Goal: Task Accomplishment & Management: Manage account settings

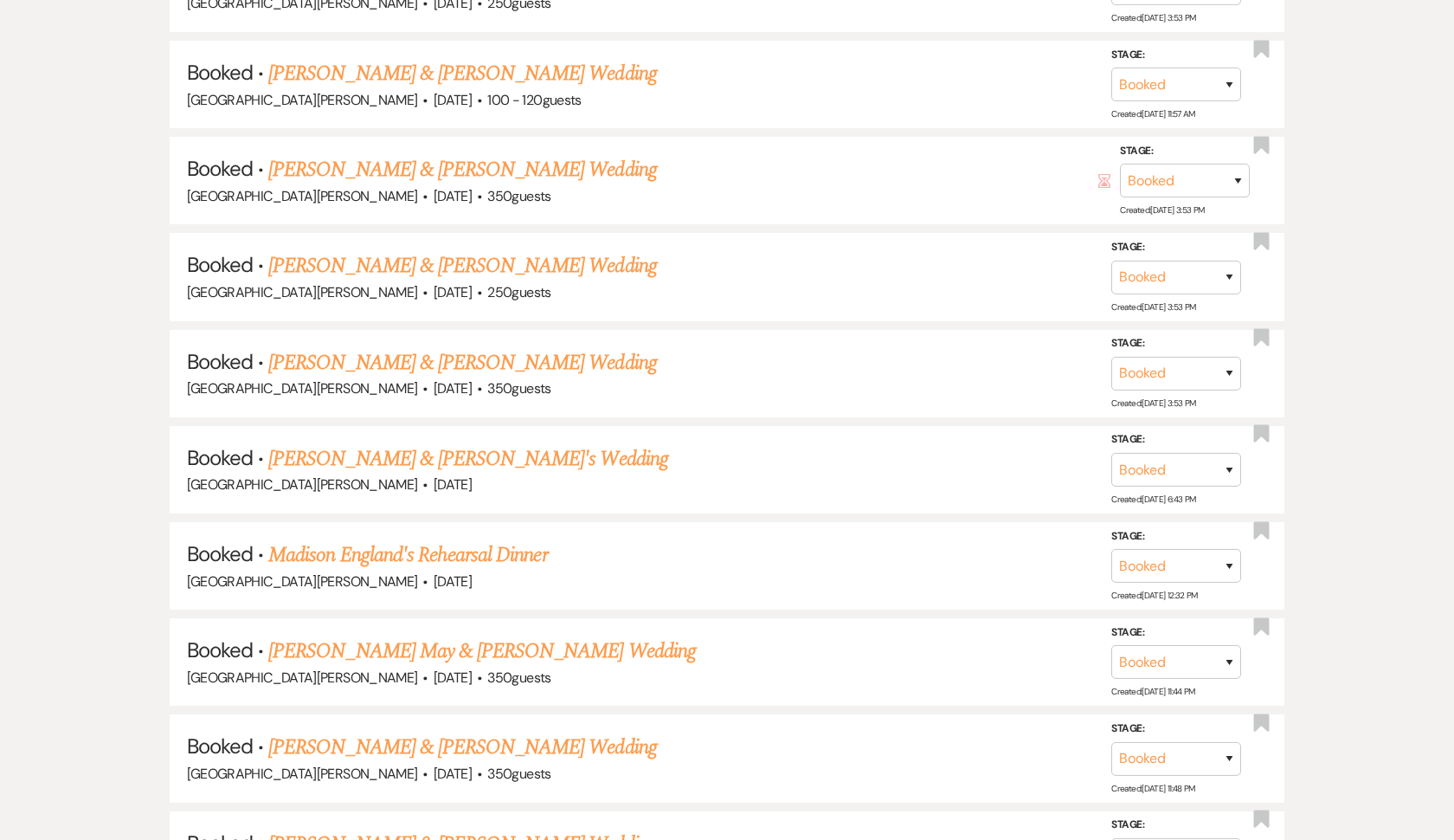
scroll to position [2290, 0]
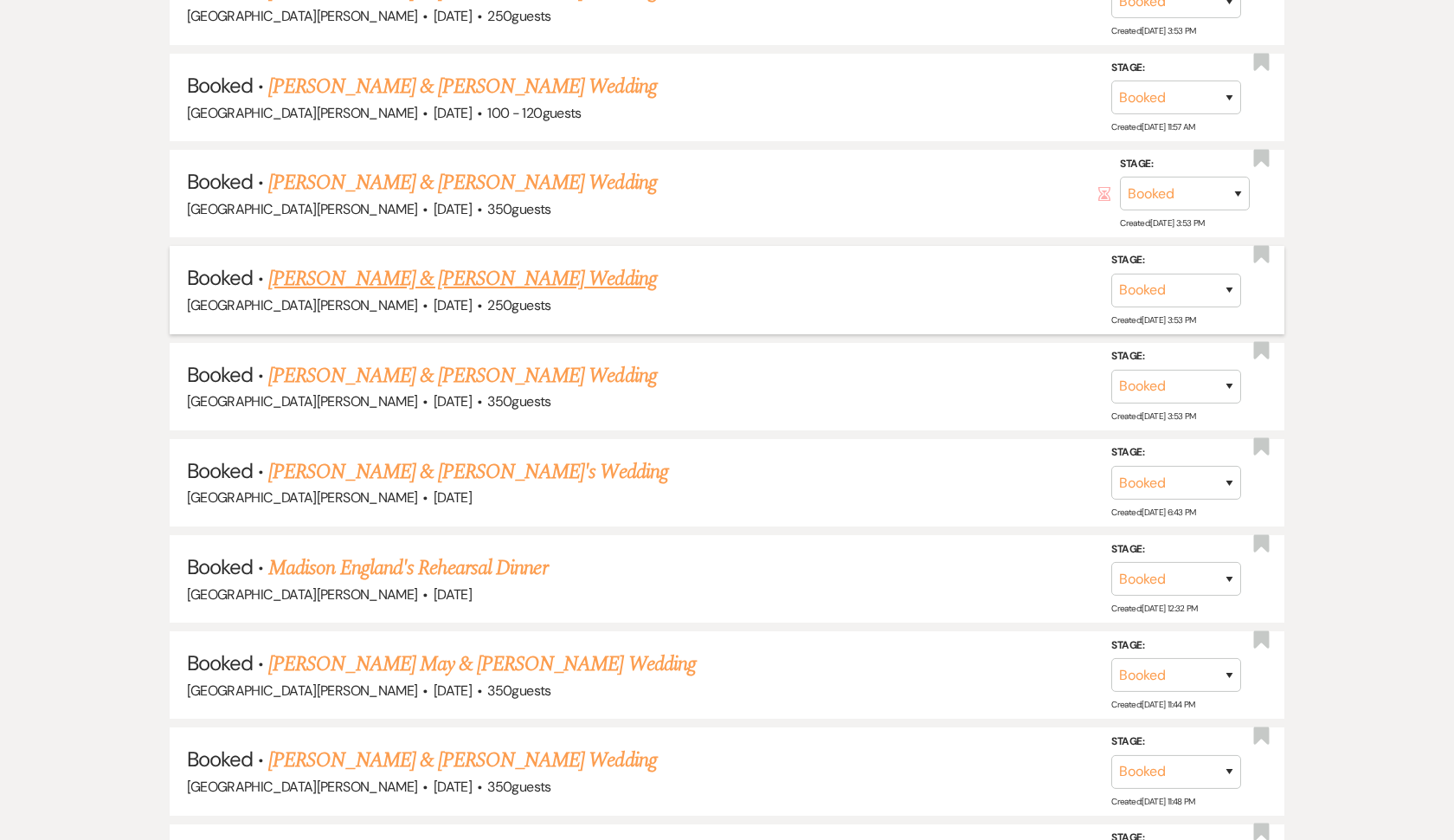
click at [571, 263] on link "[PERSON_NAME] & [PERSON_NAME] Wedding" at bounding box center [462, 278] width 388 height 31
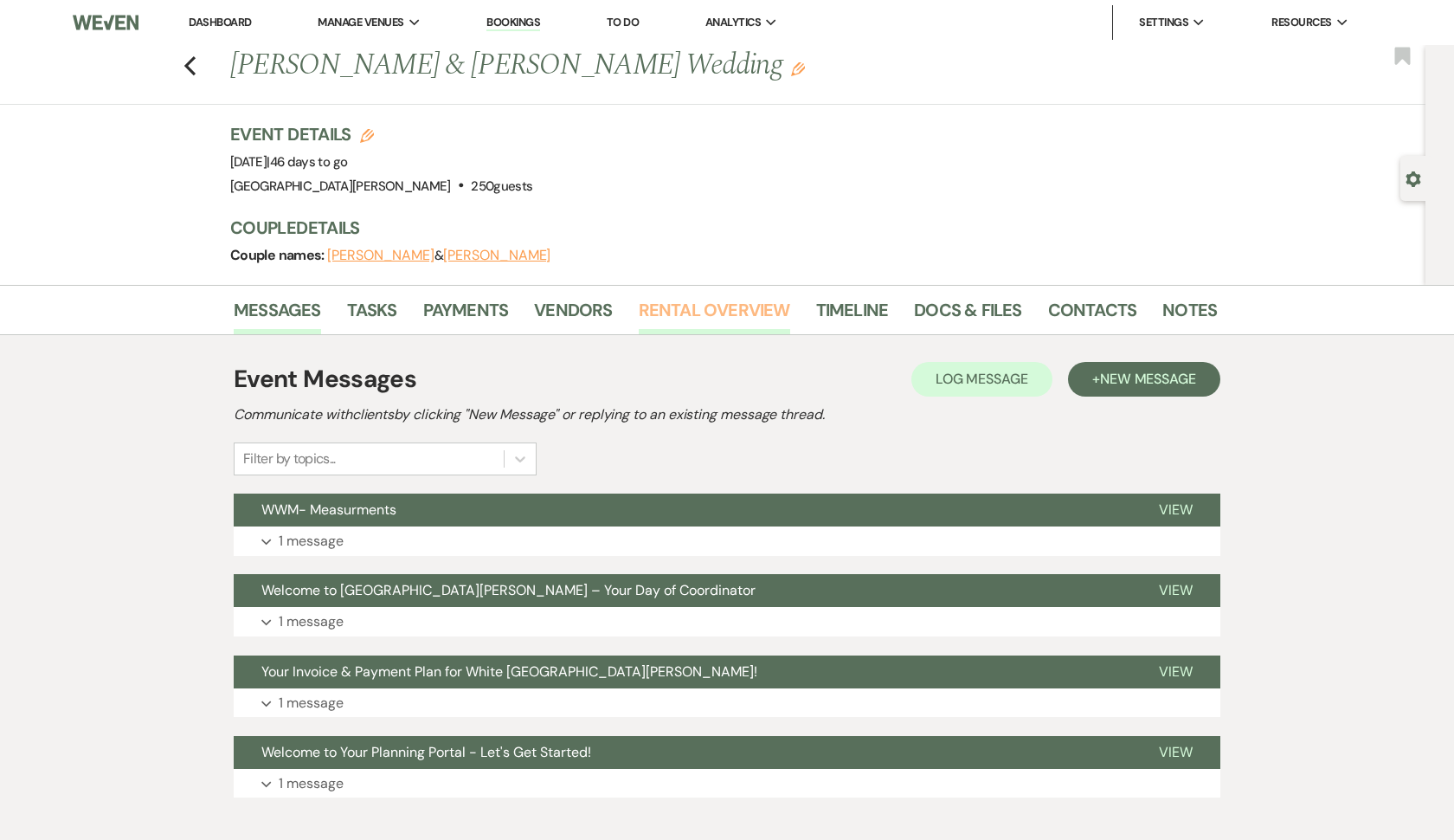
click at [689, 306] on link "Rental Overview" at bounding box center [714, 315] width 151 height 38
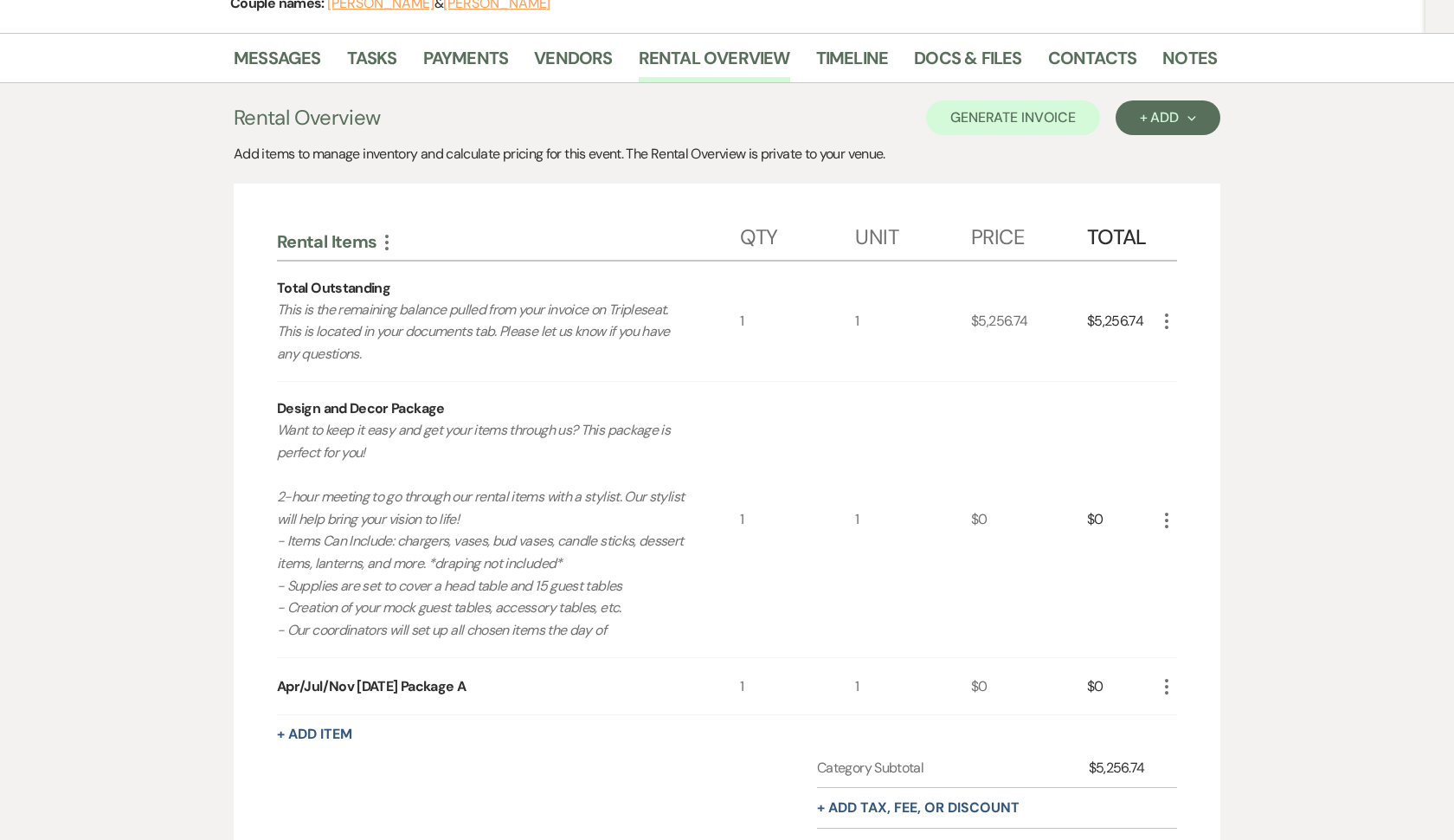
scroll to position [244, 0]
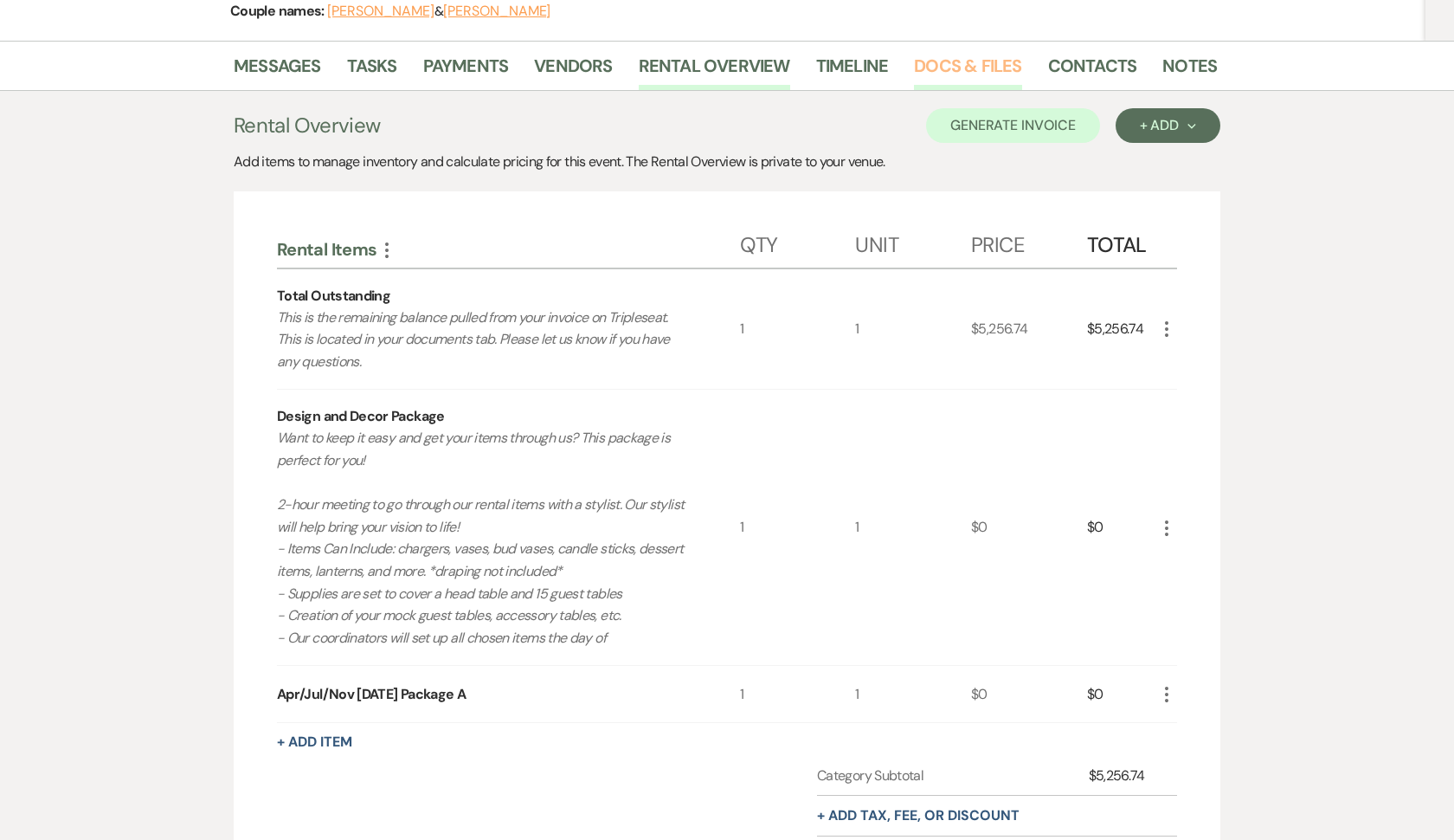
click at [920, 60] on link "Docs & Files" at bounding box center [967, 71] width 107 height 38
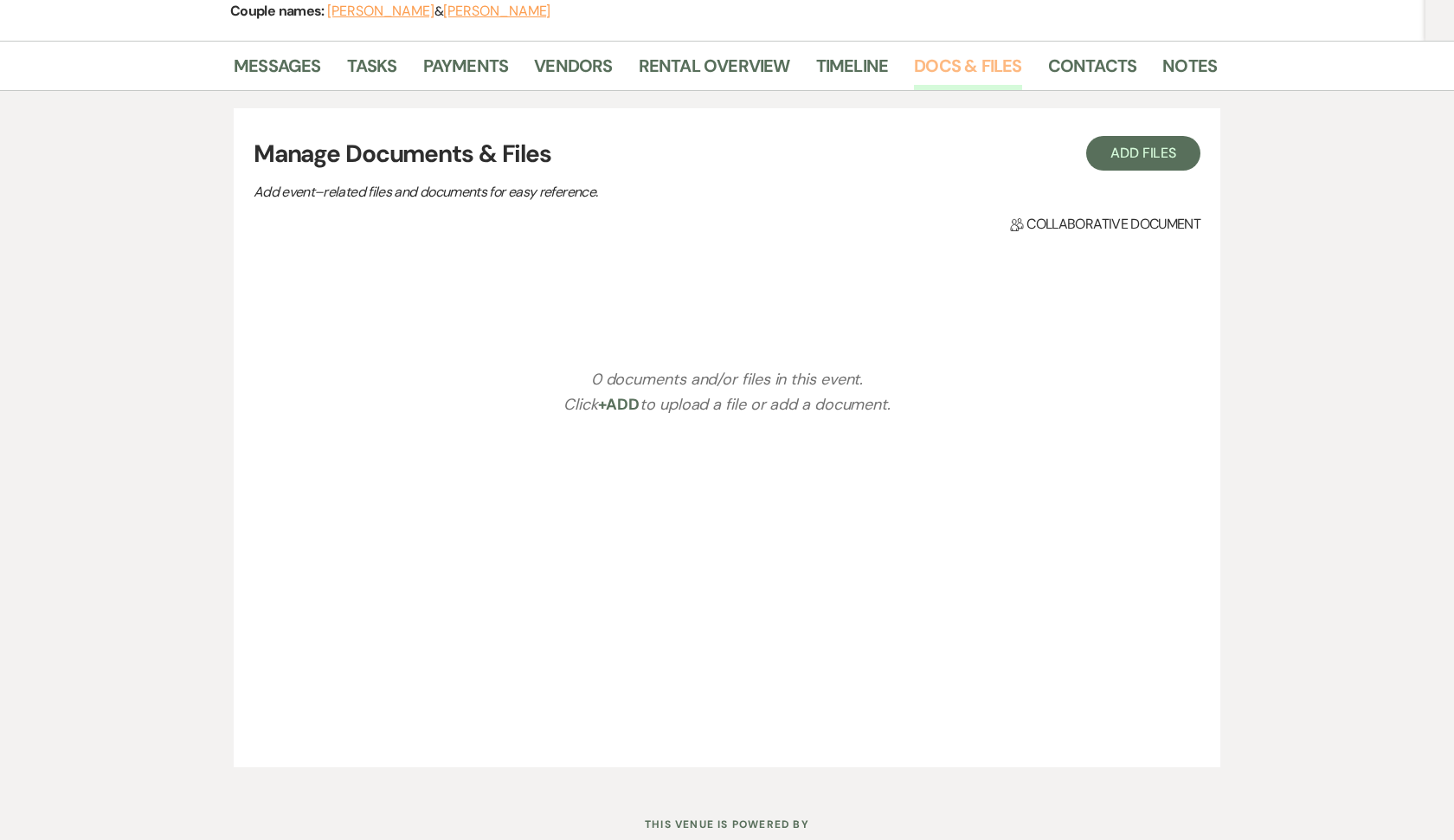
scroll to position [184, 0]
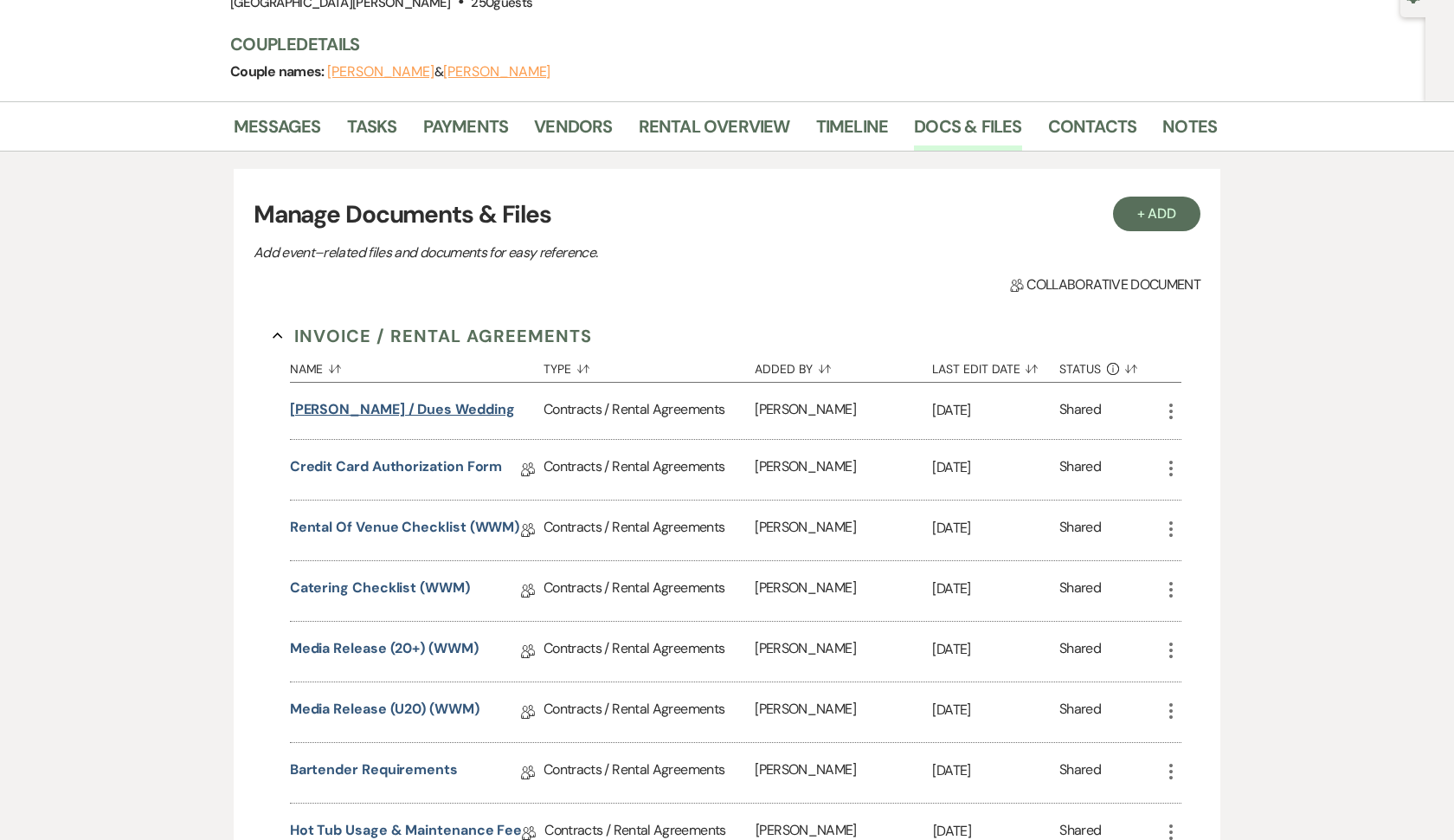
click at [400, 405] on button "[PERSON_NAME] / Dues Wedding" at bounding box center [402, 409] width 225 height 21
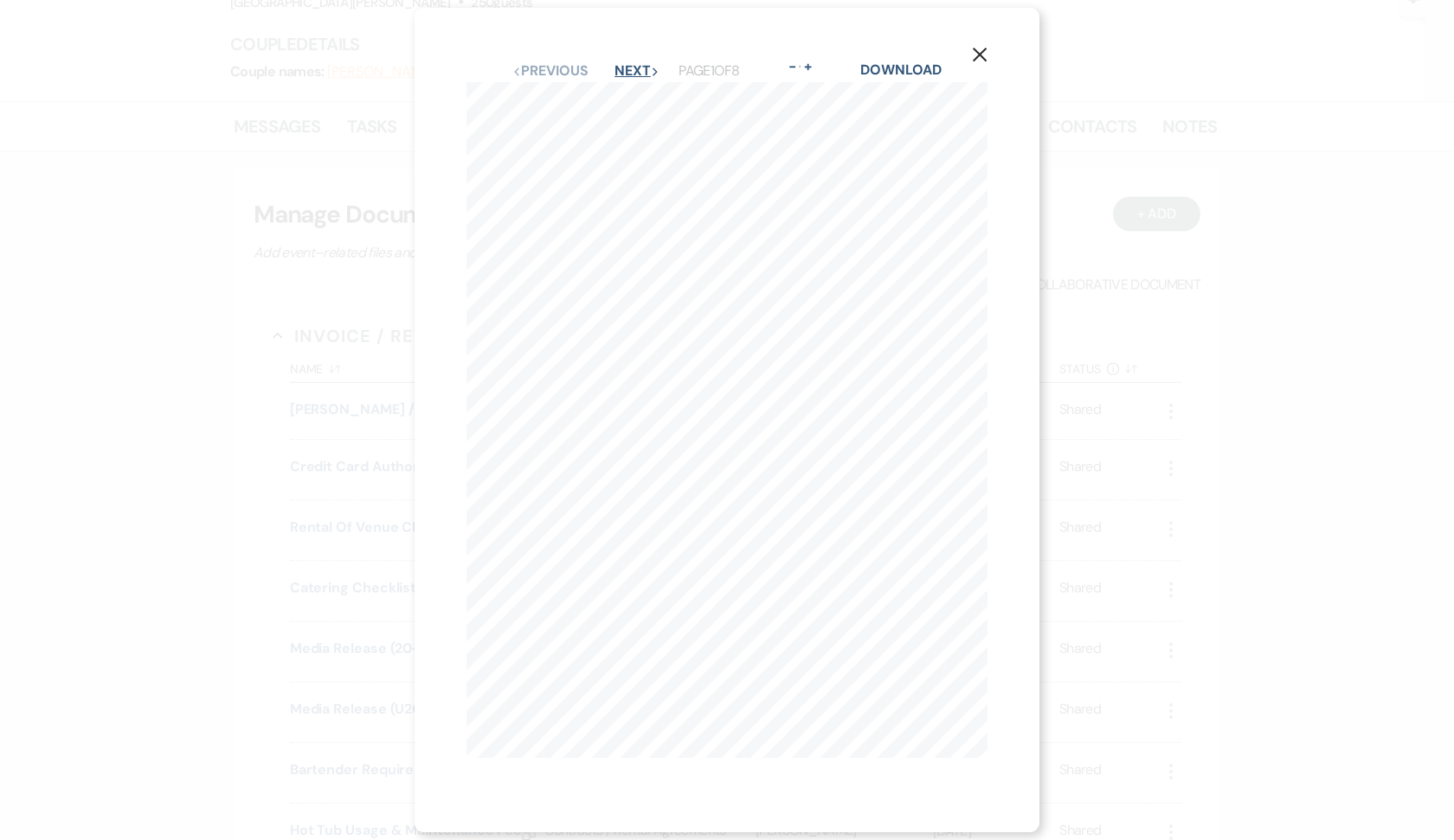
click at [641, 72] on button "Next Next" at bounding box center [637, 71] width 45 height 14
click at [980, 63] on icon "X" at bounding box center [980, 67] width 16 height 16
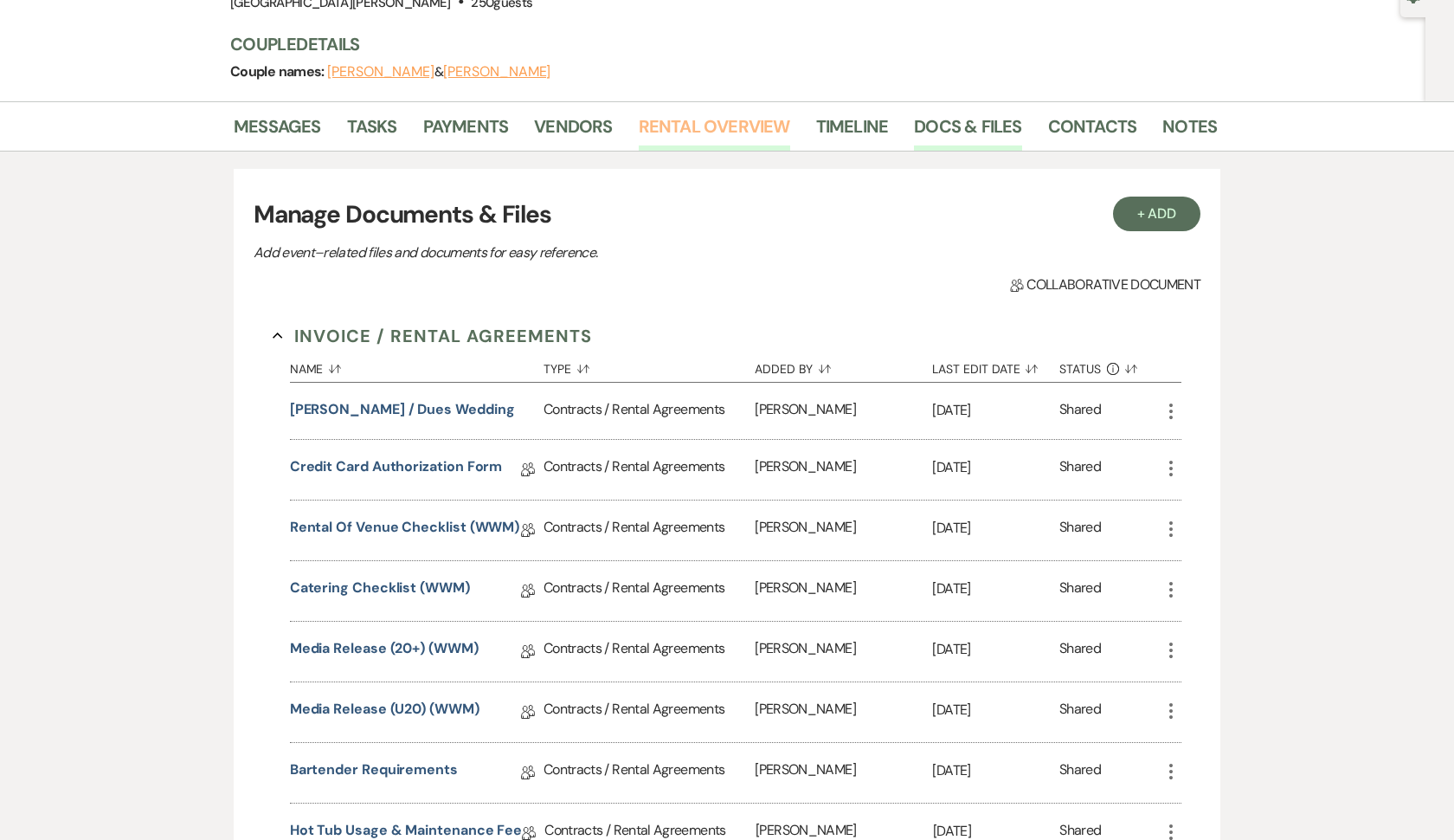
click at [733, 135] on link "Rental Overview" at bounding box center [714, 132] width 151 height 38
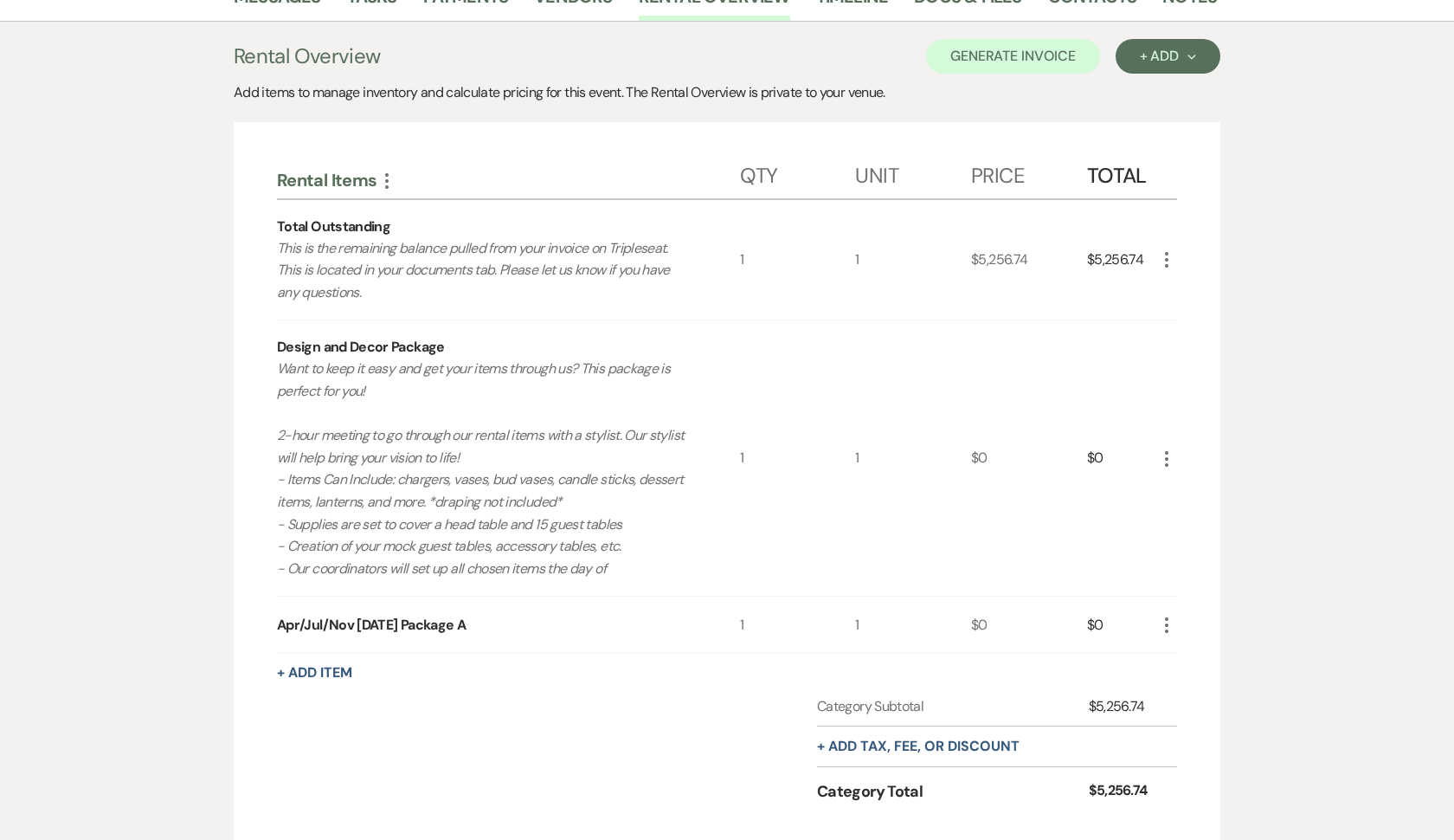
scroll to position [315, 0]
click at [297, 665] on button "+ Add Item" at bounding box center [314, 671] width 75 height 14
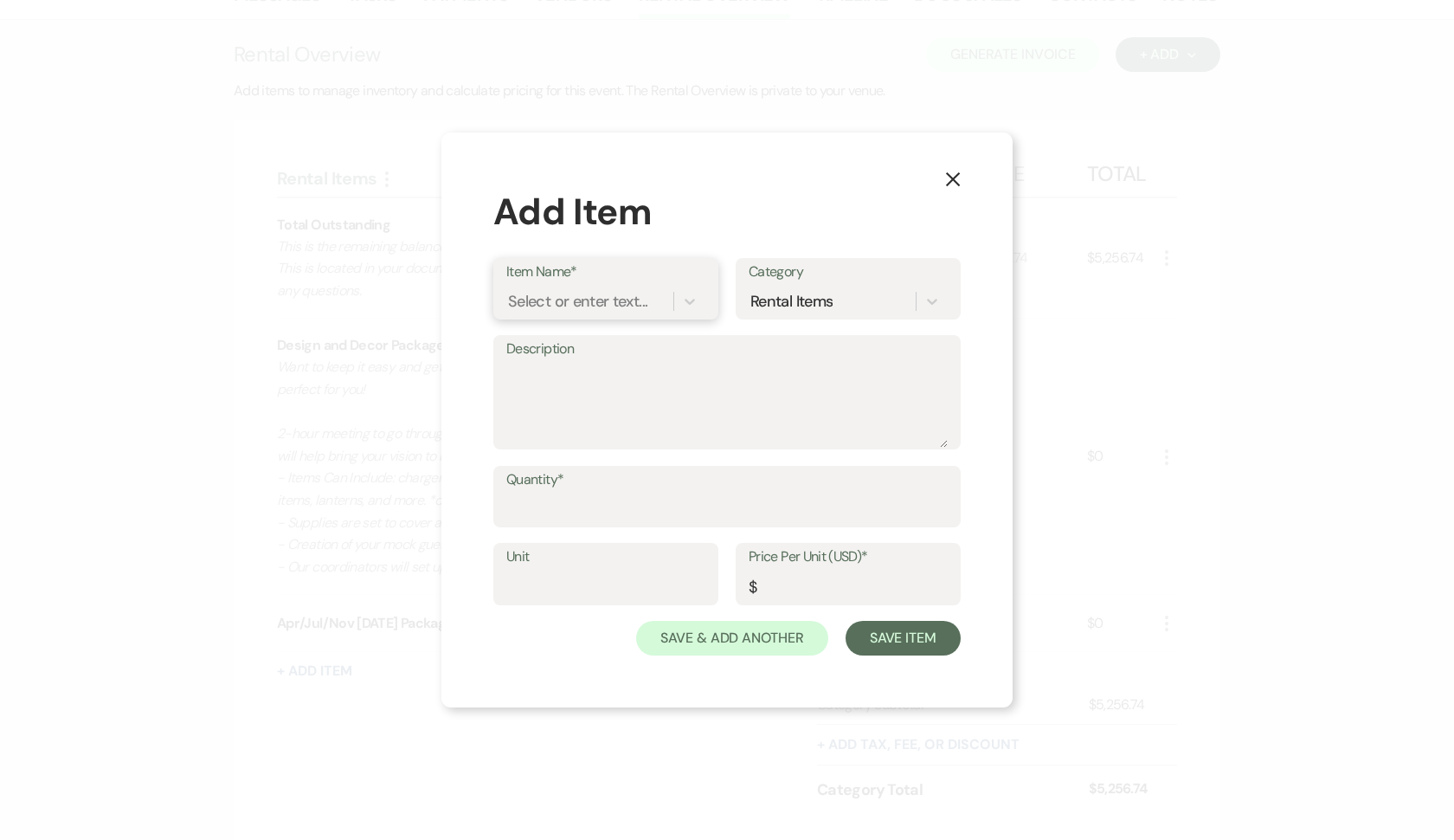
click at [620, 304] on div "Select or enter text..." at bounding box center [577, 300] width 139 height 23
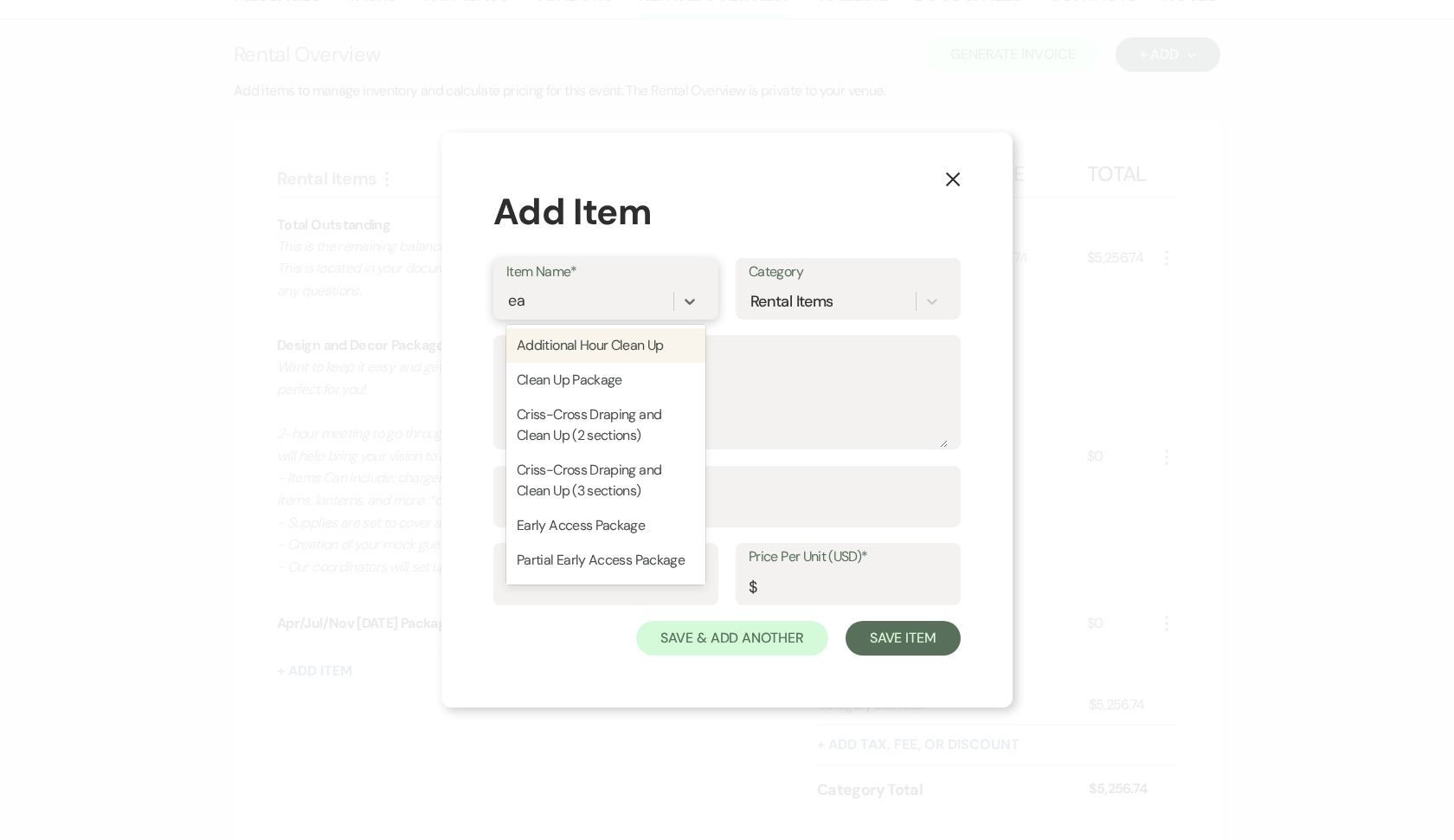
type input "ear"
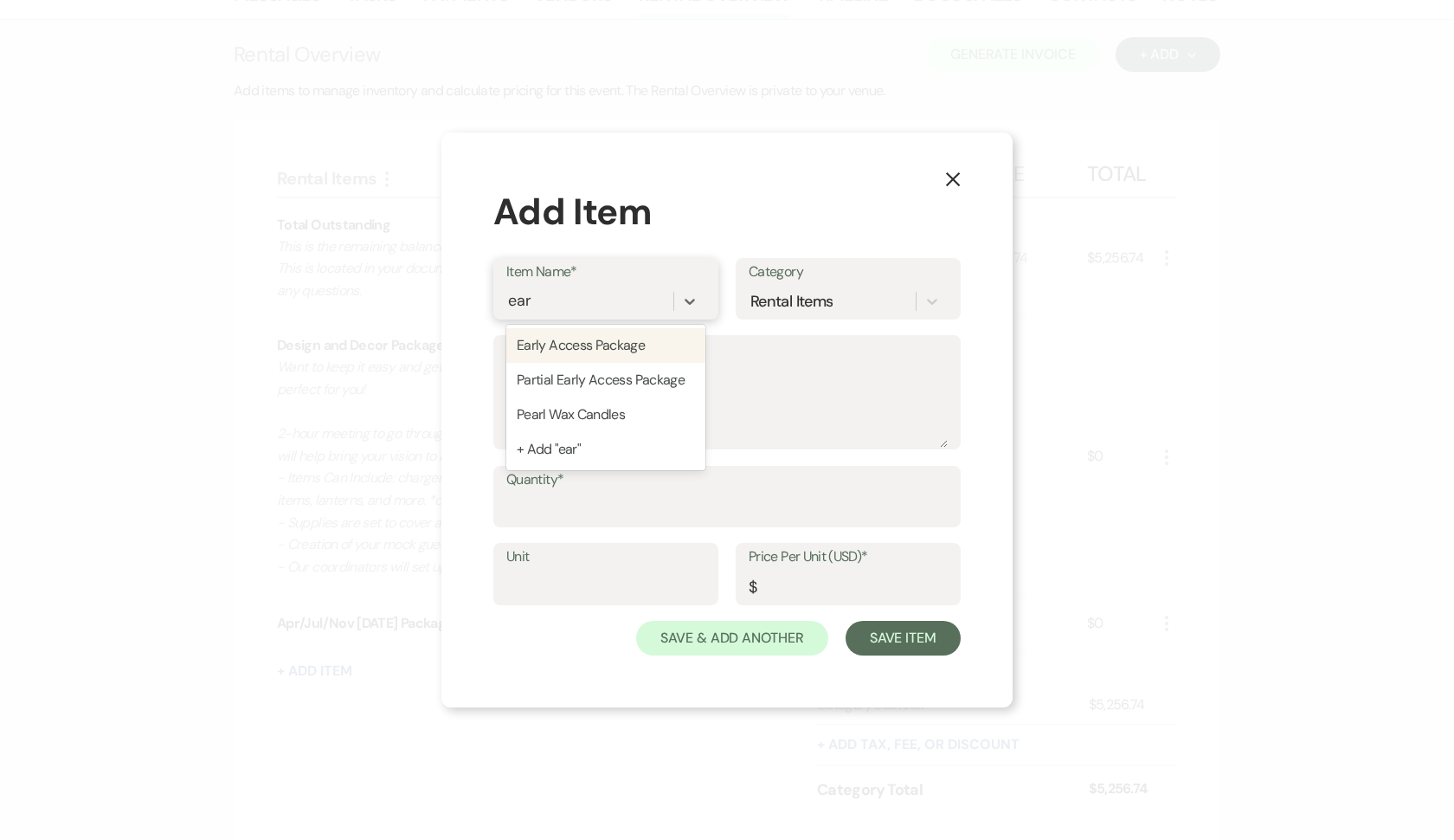
click at [590, 340] on div "Early Access Package" at bounding box center [605, 345] width 199 height 35
type textarea "- Groom’s Den and Bridal Suite access only - We will be here cleaning the other…"
type input "1"
type input "375"
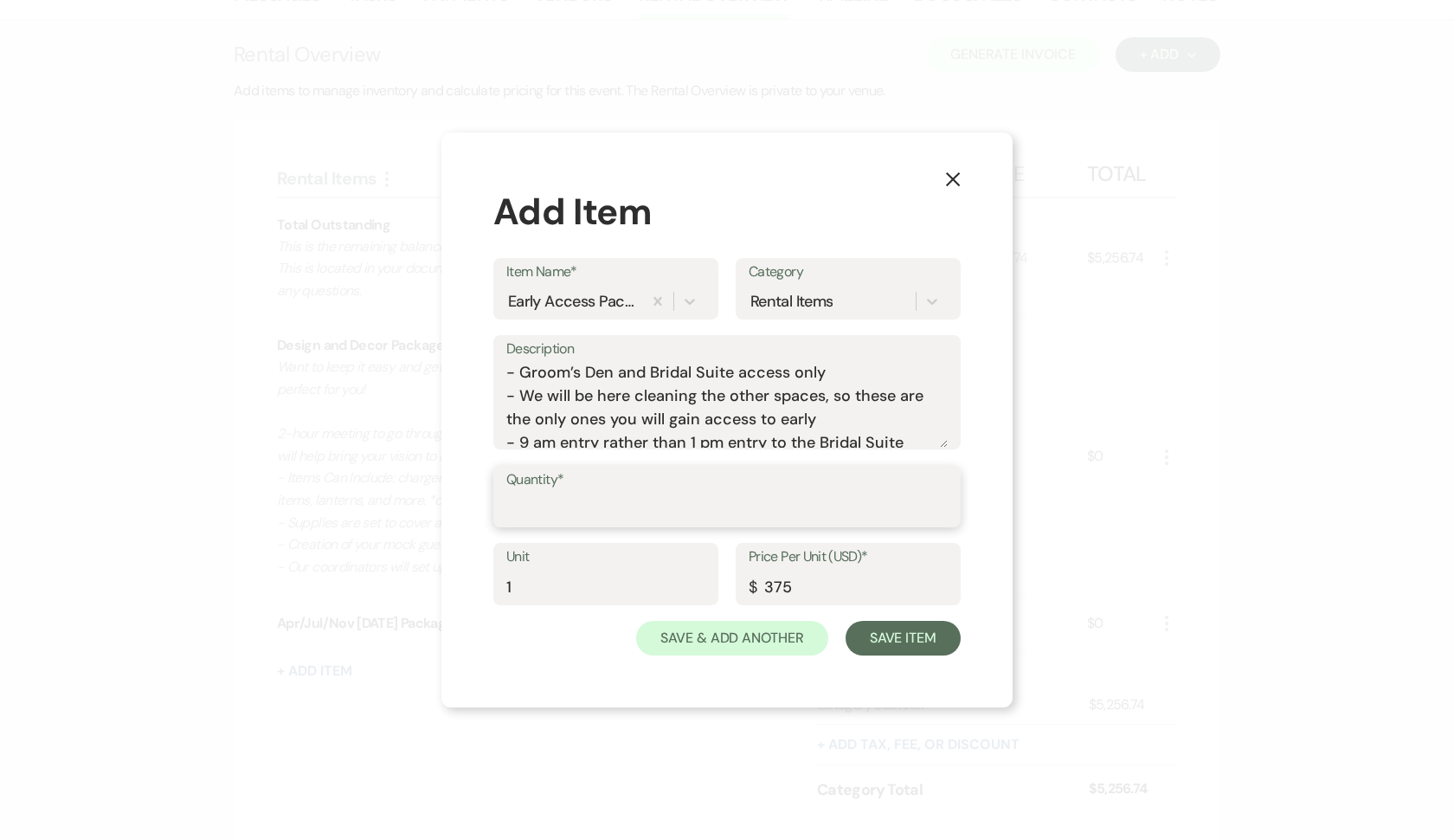
click at [551, 503] on input "Quantity*" at bounding box center [727, 509] width 442 height 34
type input "1"
drag, startPoint x: 808, startPoint y: 583, endPoint x: 722, endPoint y: 583, distance: 85.7
click at [746, 583] on div "Price Per Unit (USD)* $ 375" at bounding box center [848, 574] width 225 height 62
type input "0"
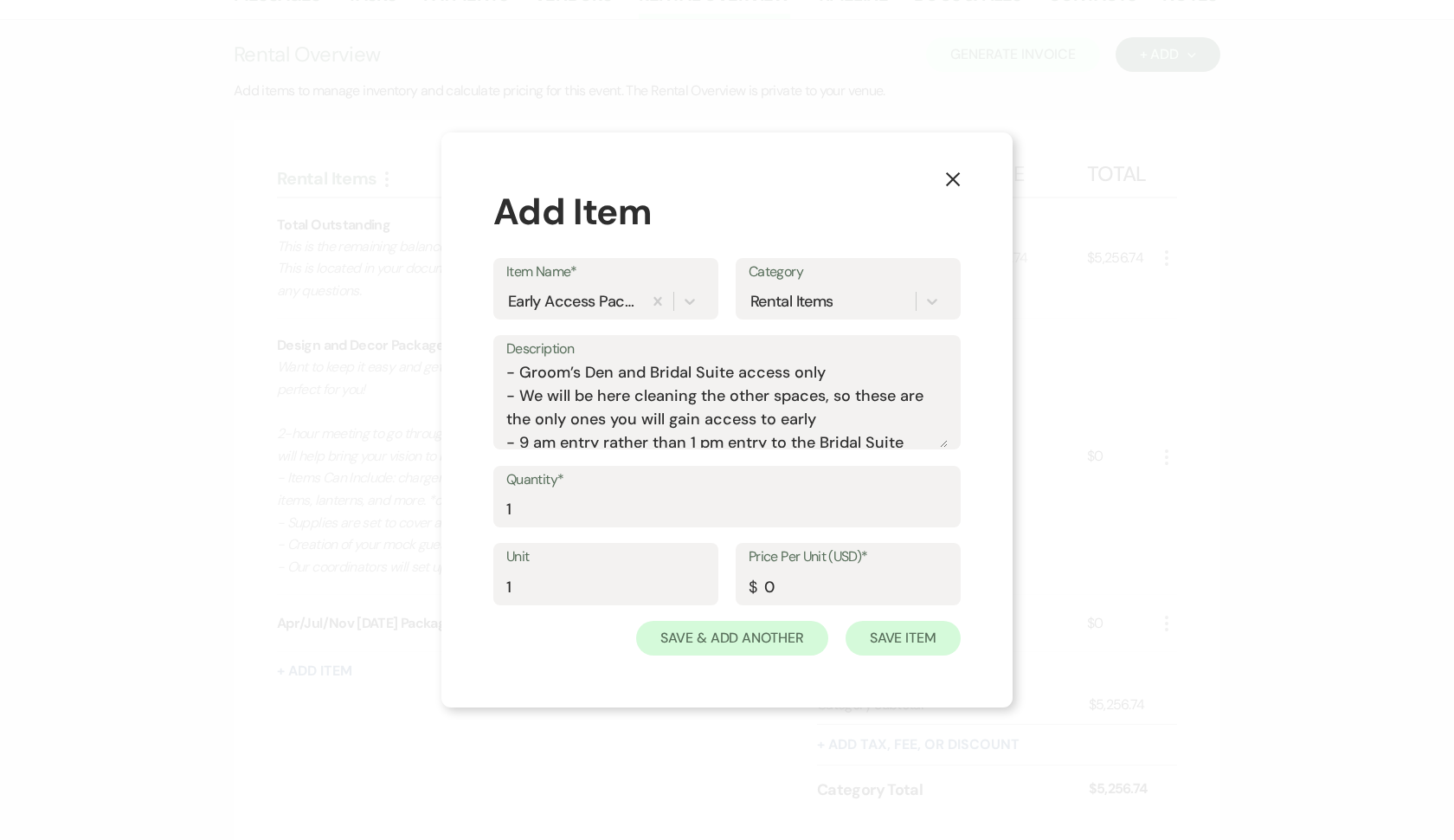
click at [935, 637] on button "Save Item" at bounding box center [903, 638] width 115 height 35
